Goal: Find specific page/section: Find specific page/section

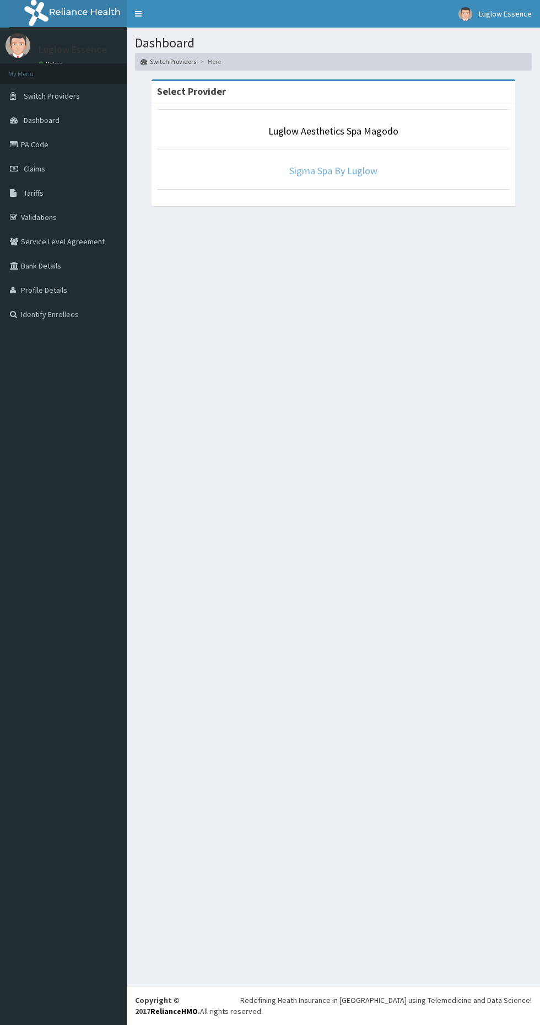
click at [346, 175] on link "Sigma Spa By Luglow" at bounding box center [333, 170] width 88 height 13
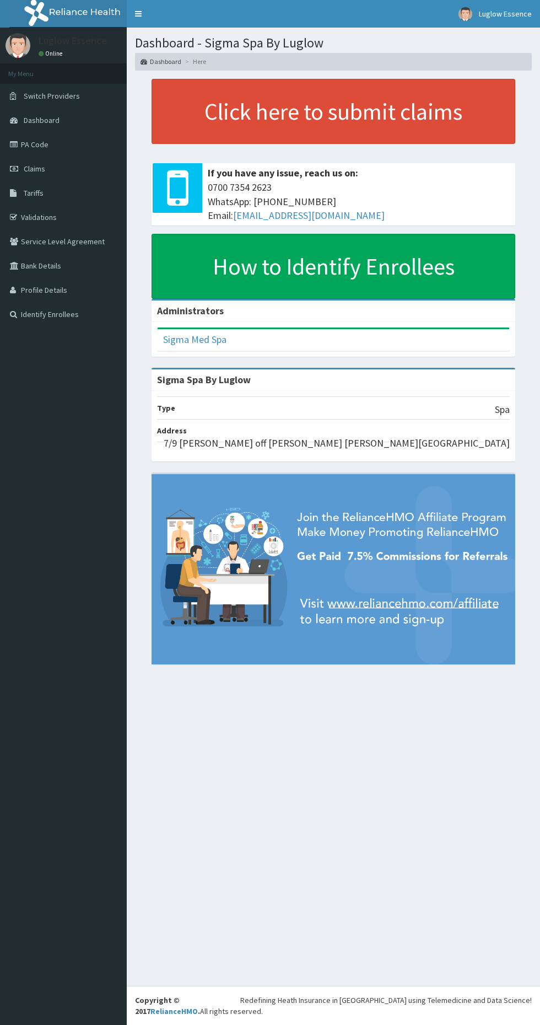
click at [67, 139] on link "PA Code" at bounding box center [63, 144] width 127 height 24
